Goal: Navigation & Orientation: Find specific page/section

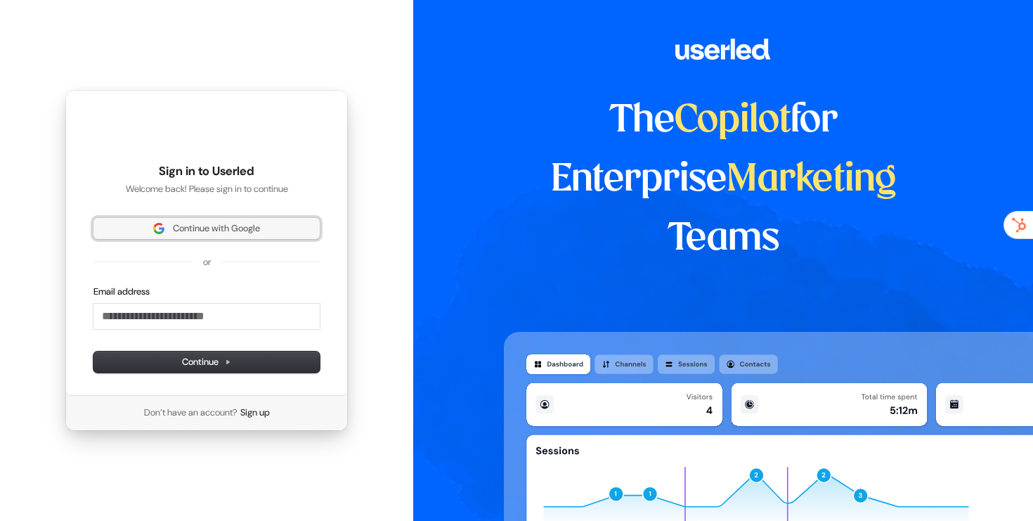
click at [195, 228] on span "Continue with Google" at bounding box center [216, 228] width 87 height 13
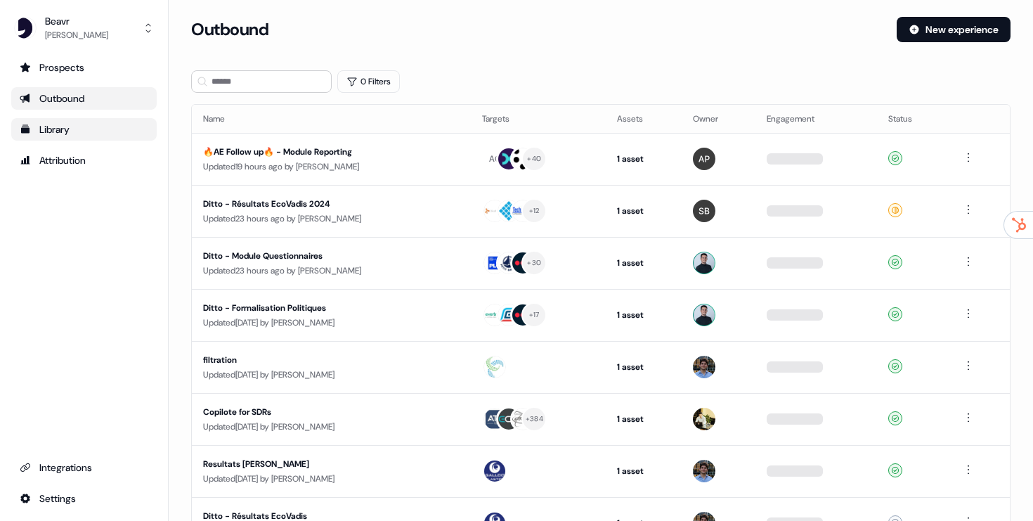
click at [67, 133] on div "Library" at bounding box center [84, 129] width 129 height 14
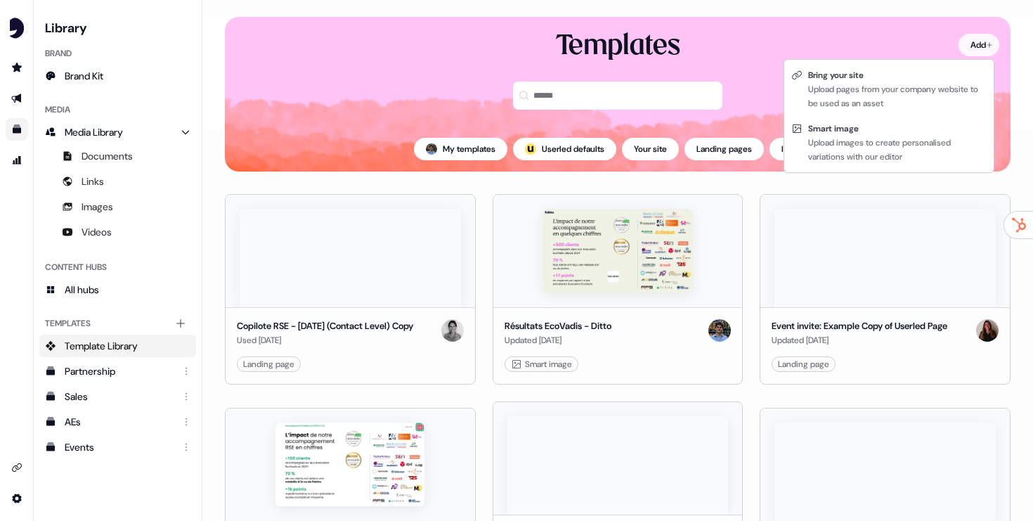
click at [957, 40] on html "For the best experience switch devices to a bigger screen. Go to [DOMAIN_NAME] …" at bounding box center [516, 260] width 1033 height 521
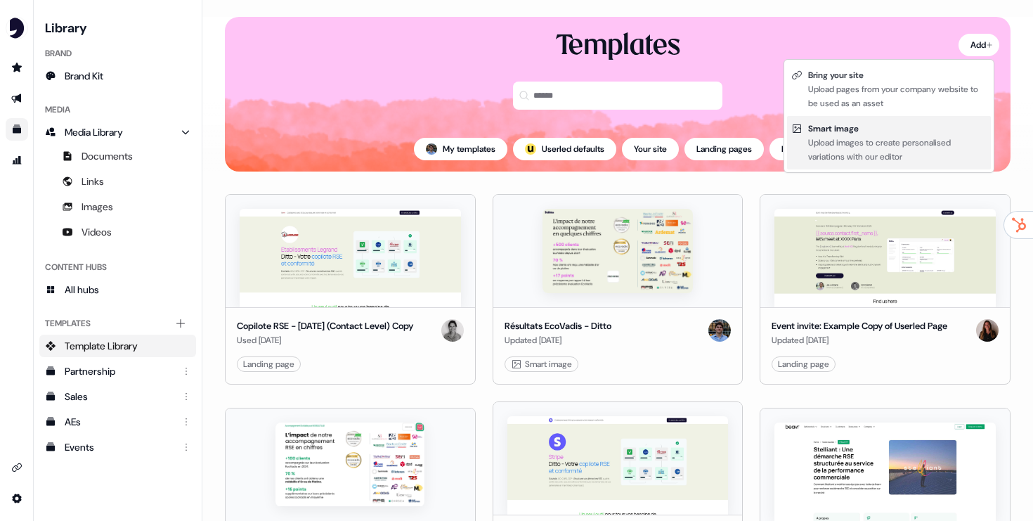
click at [838, 145] on div "Upload images to create personalised variations with our editor" at bounding box center [897, 150] width 179 height 28
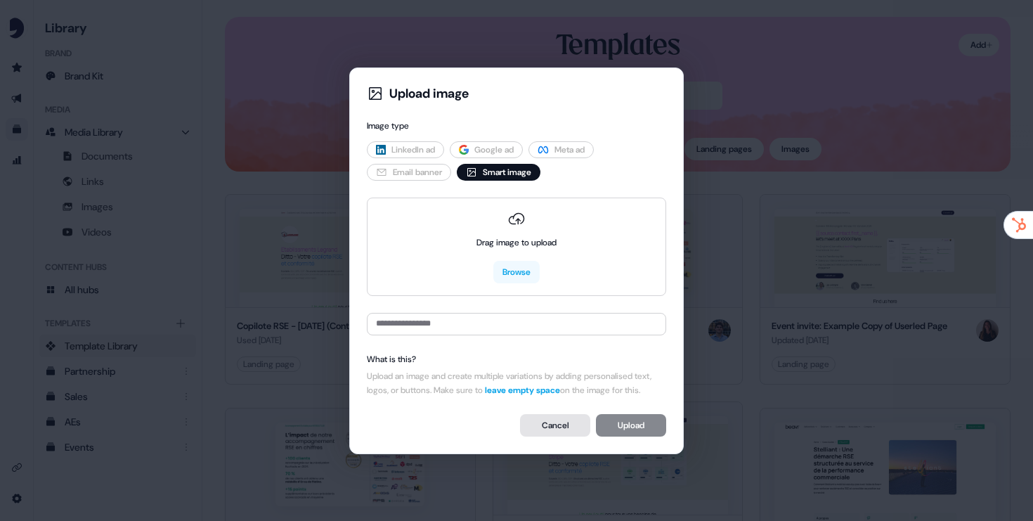
click at [553, 434] on button "Cancel" at bounding box center [555, 425] width 70 height 22
